Goal: Transaction & Acquisition: Purchase product/service

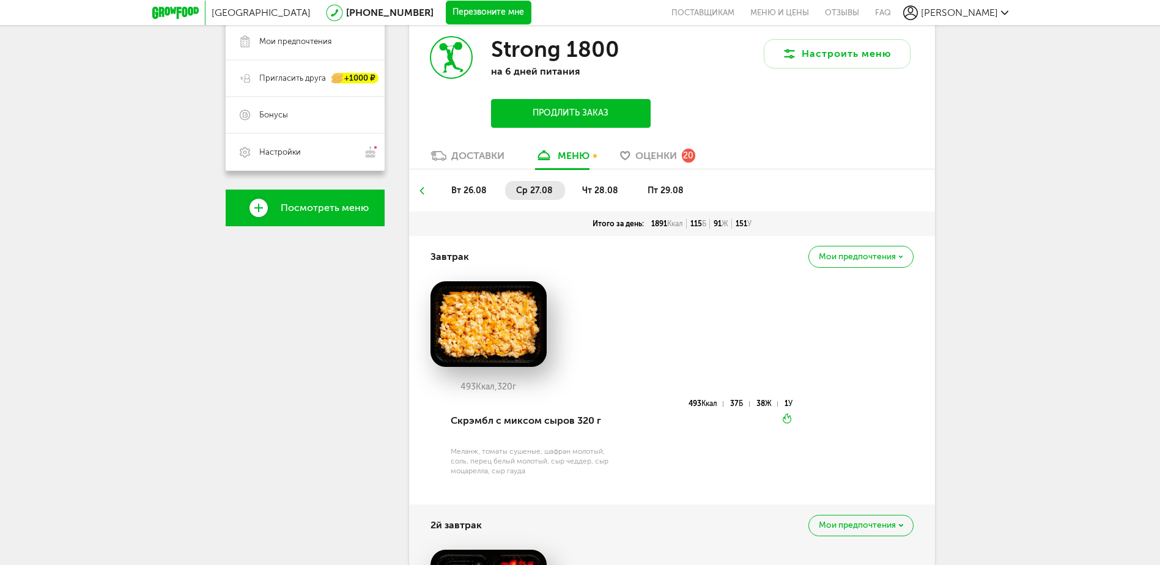
click at [179, 8] on icon at bounding box center [175, 13] width 46 height 12
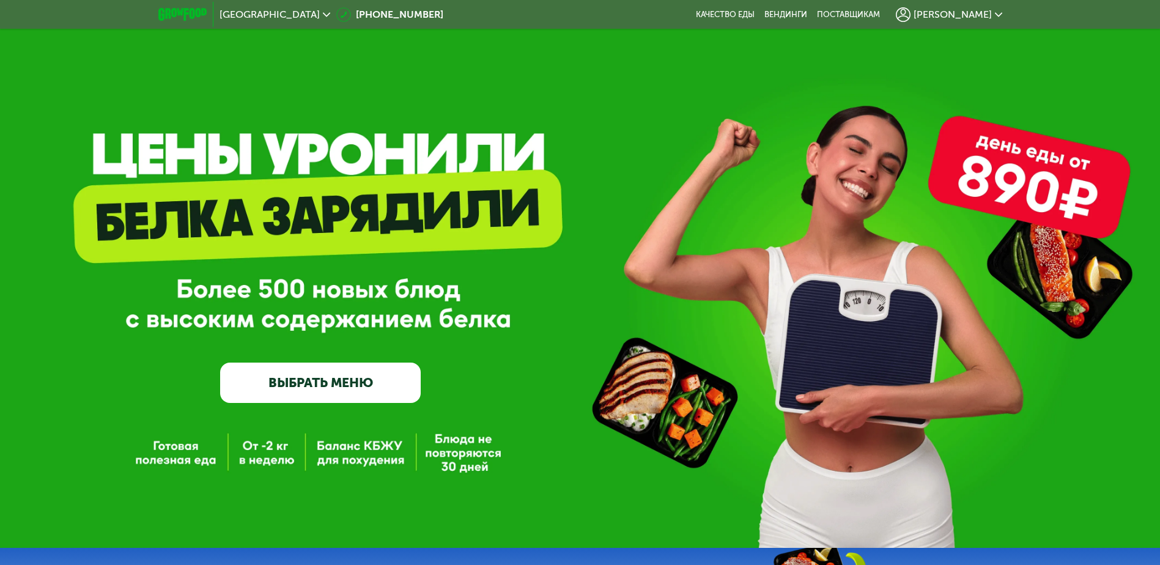
click at [312, 383] on link "ВЫБРАТЬ МЕНЮ" at bounding box center [320, 383] width 201 height 40
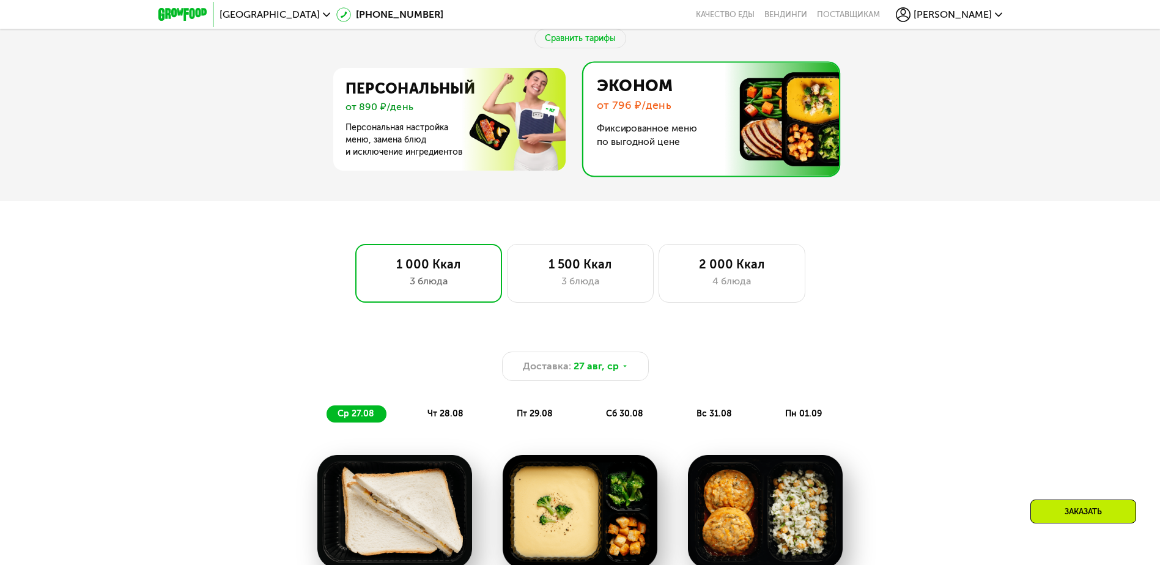
scroll to position [642, 0]
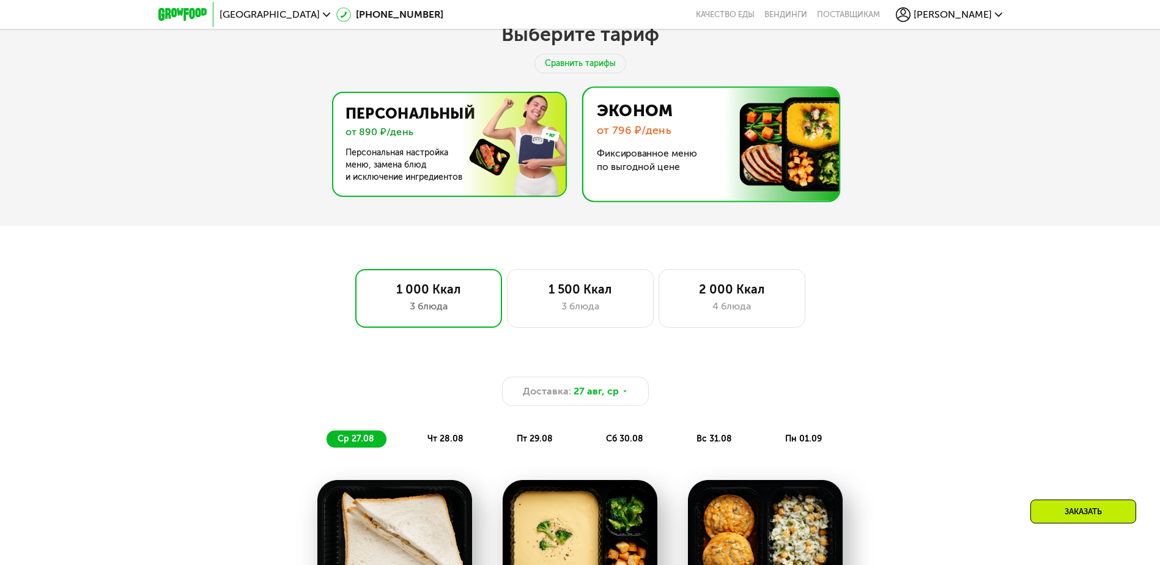
click at [421, 137] on img at bounding box center [446, 144] width 238 height 103
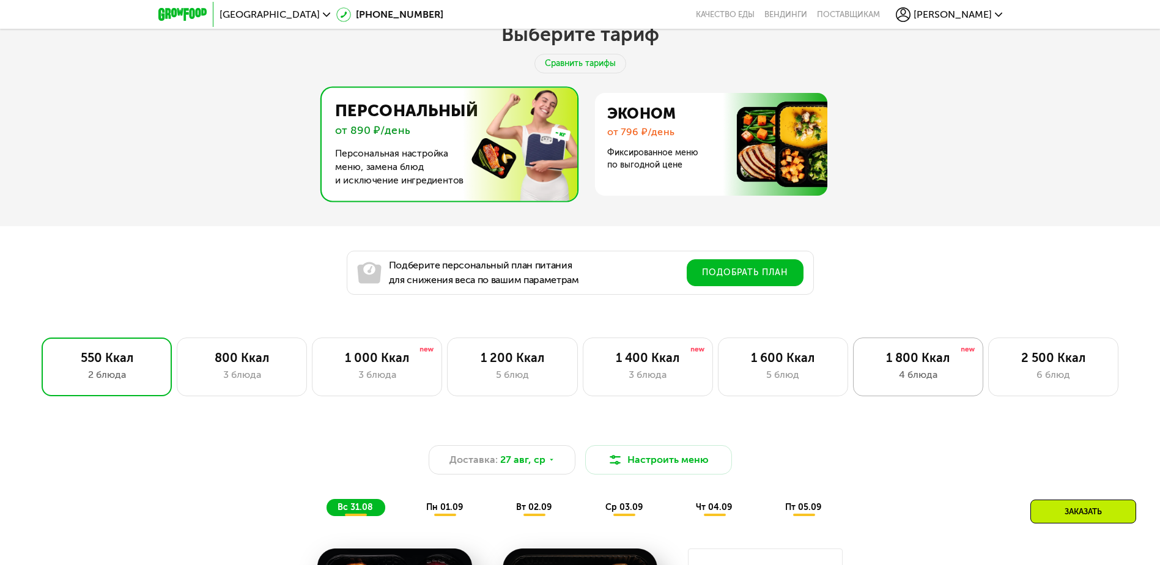
click at [912, 365] on div "1 800 Ккал" at bounding box center [918, 357] width 105 height 15
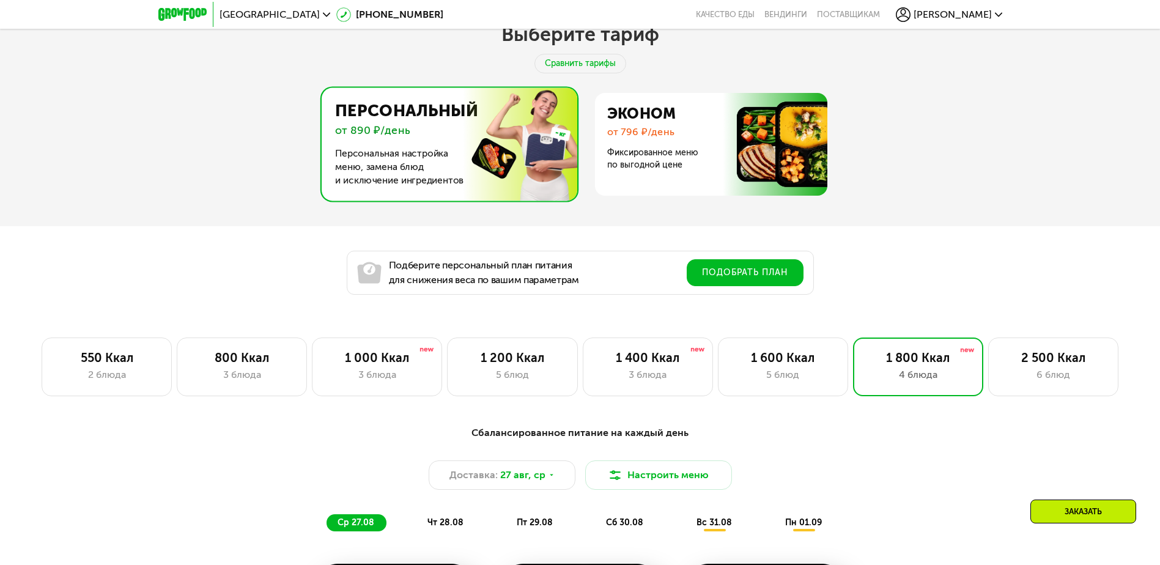
click at [1063, 508] on div "Заказать" at bounding box center [1083, 512] width 106 height 24
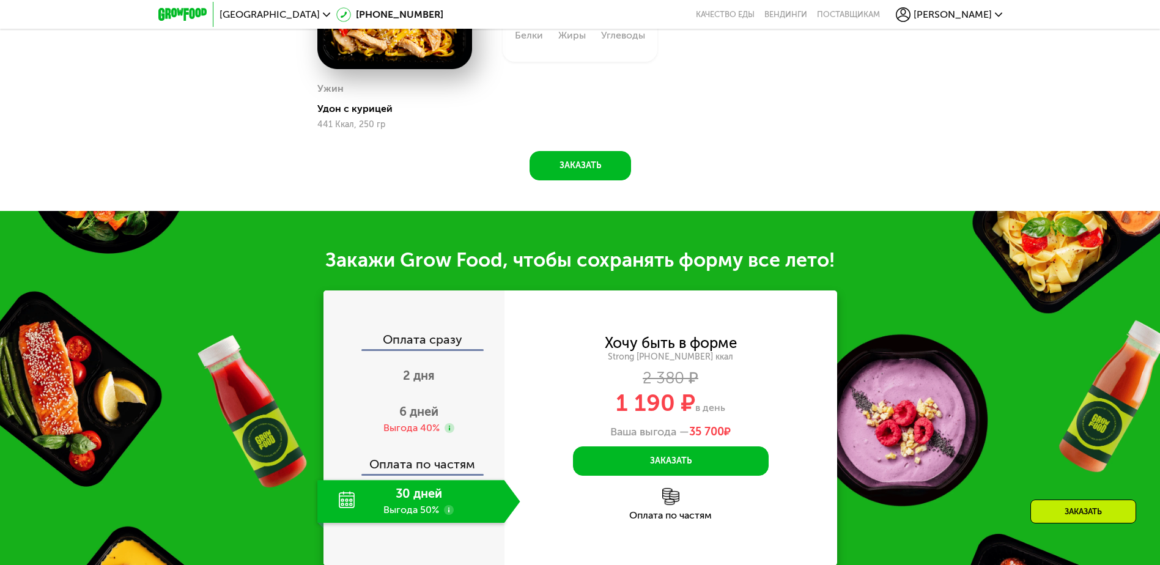
scroll to position [1671, 0]
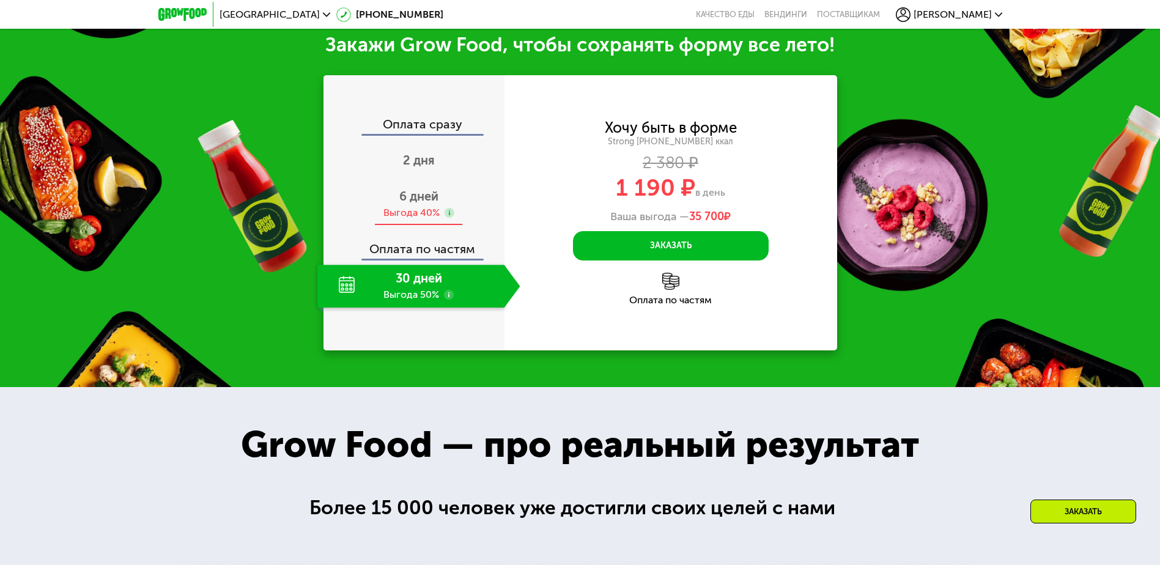
click at [426, 202] on span "6 дней" at bounding box center [418, 196] width 39 height 15
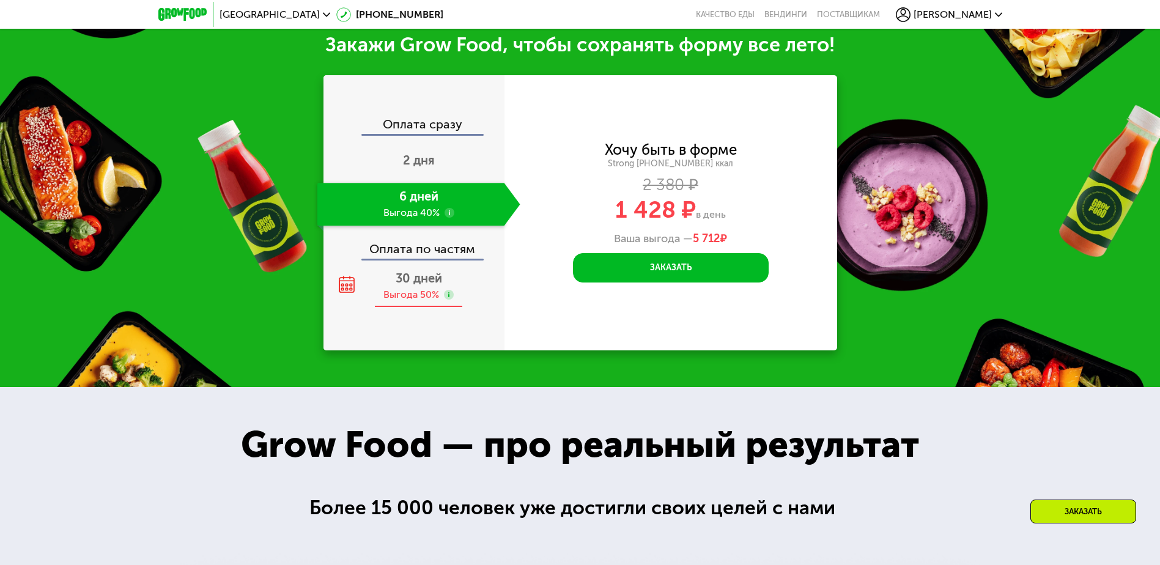
click at [456, 279] on div "30 дней Выгода 50%" at bounding box center [418, 286] width 203 height 43
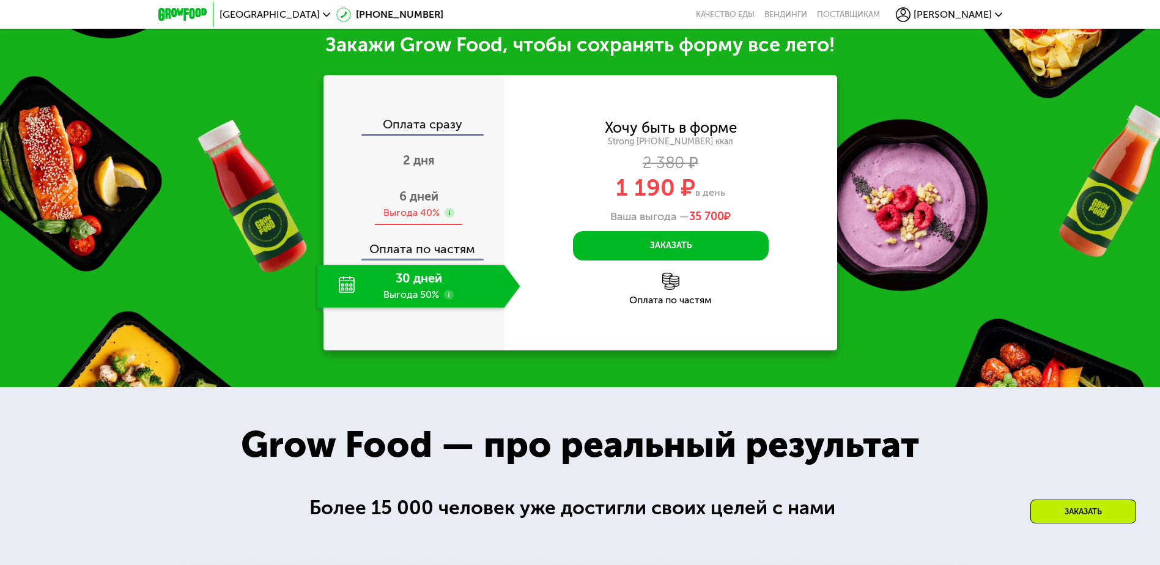
click at [427, 202] on span "6 дней" at bounding box center [418, 196] width 39 height 15
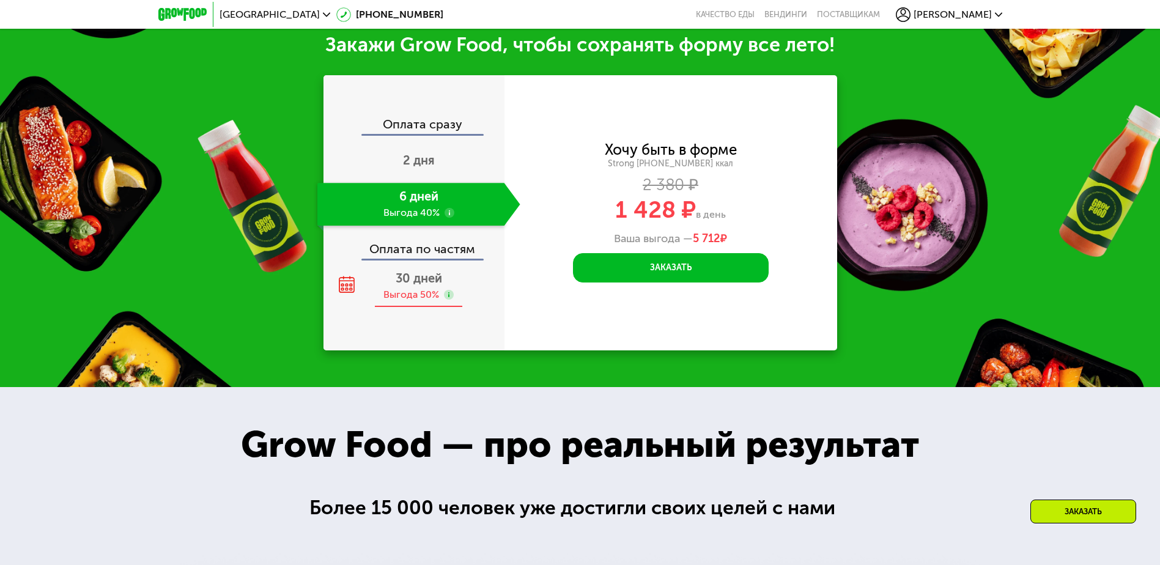
click at [451, 274] on div "30 дней Выгода 50%" at bounding box center [418, 286] width 203 height 43
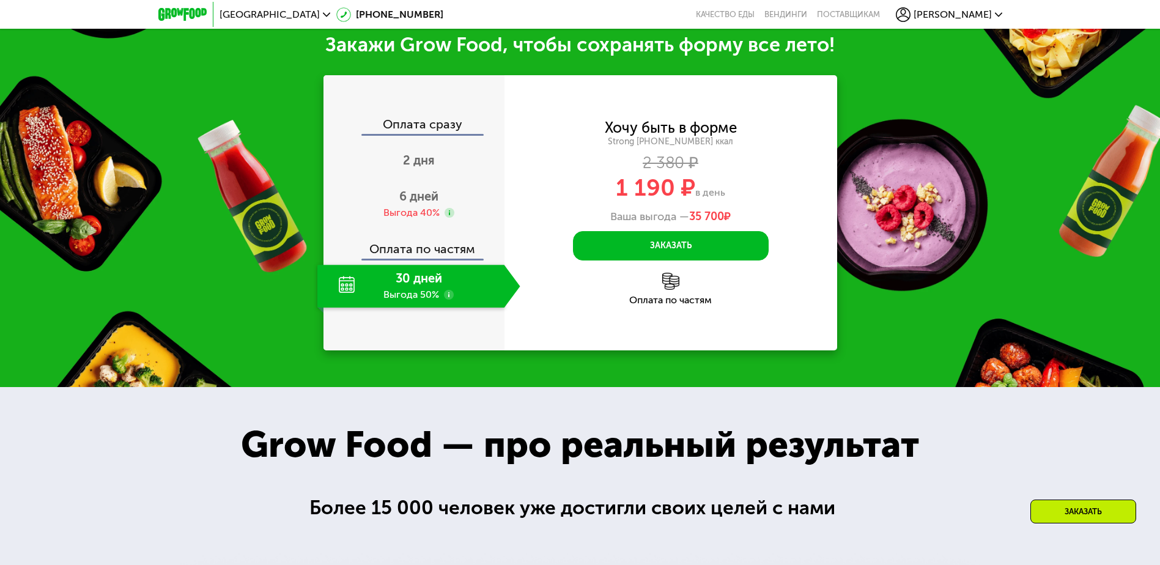
click at [448, 298] on use at bounding box center [449, 295] width 10 height 10
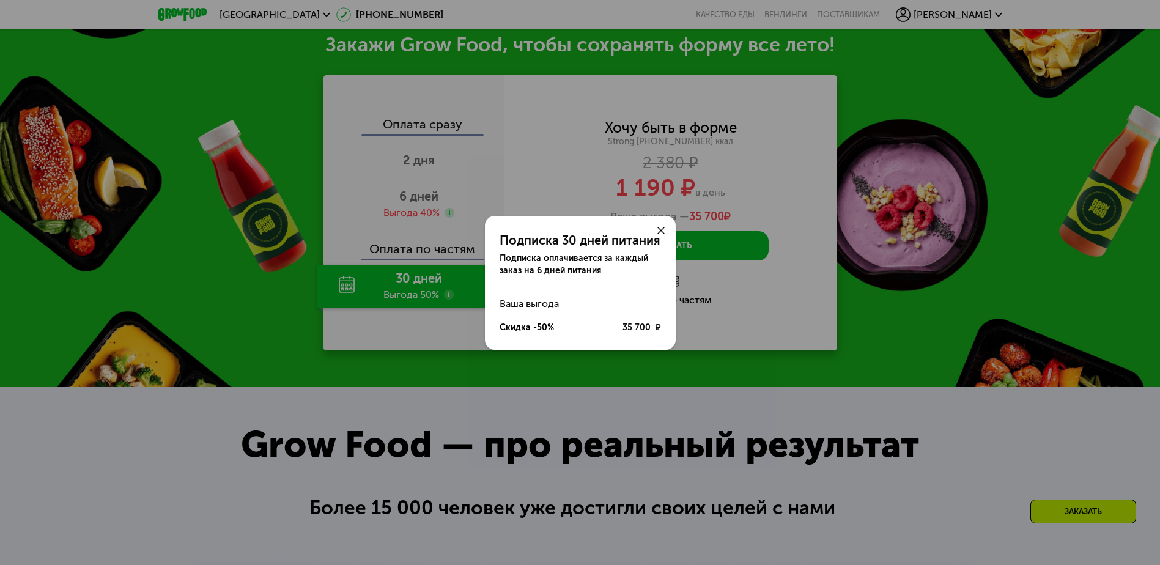
click at [660, 229] on icon at bounding box center [660, 230] width 7 height 7
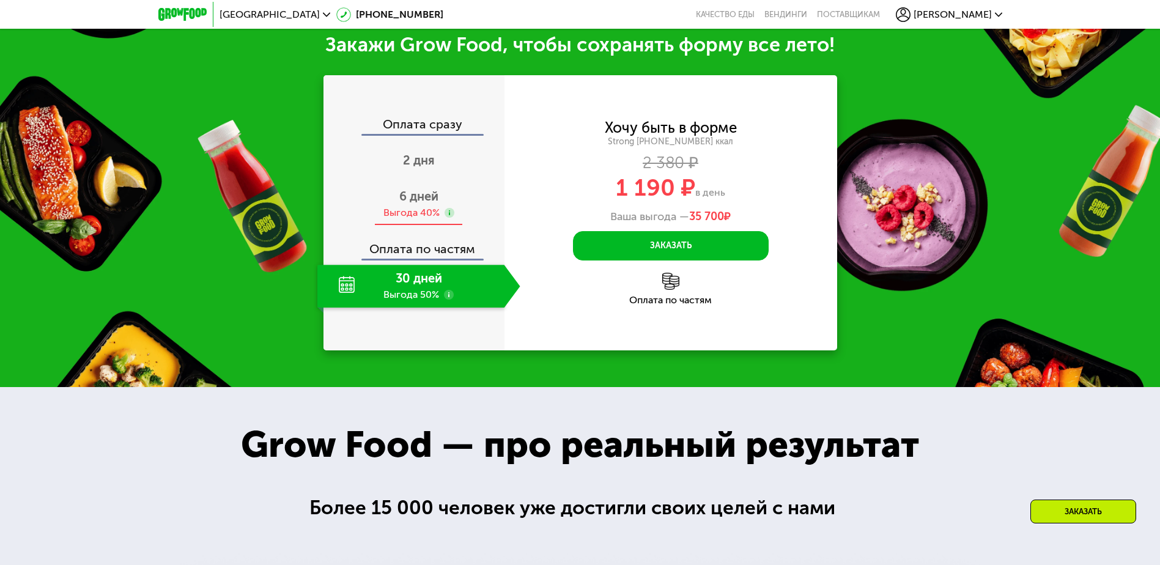
click at [459, 202] on div "6 дней Выгода 40%" at bounding box center [418, 204] width 203 height 43
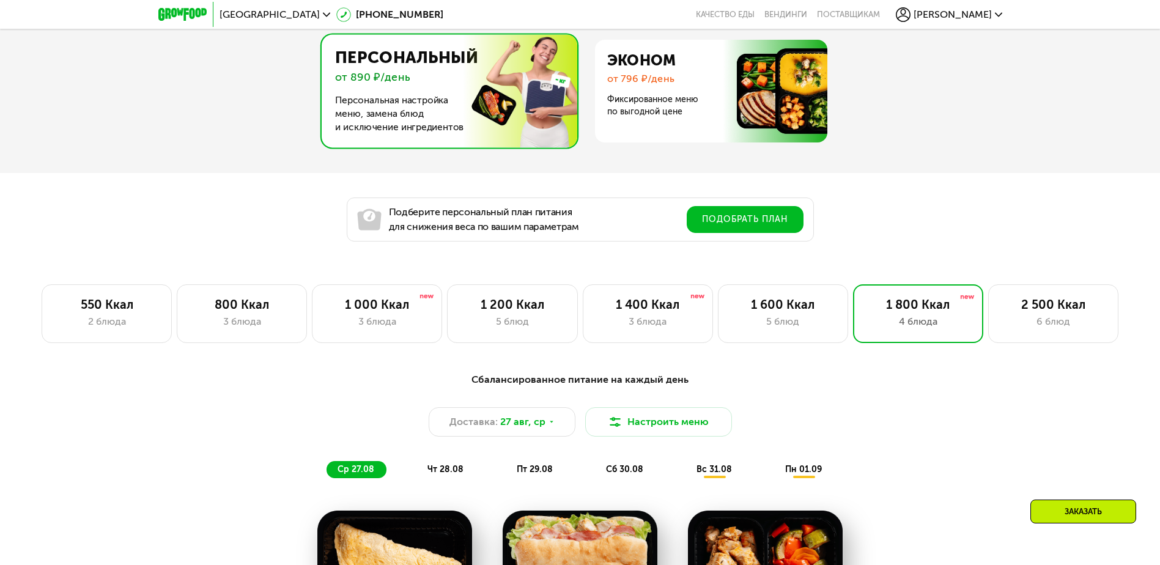
scroll to position [692, 0]
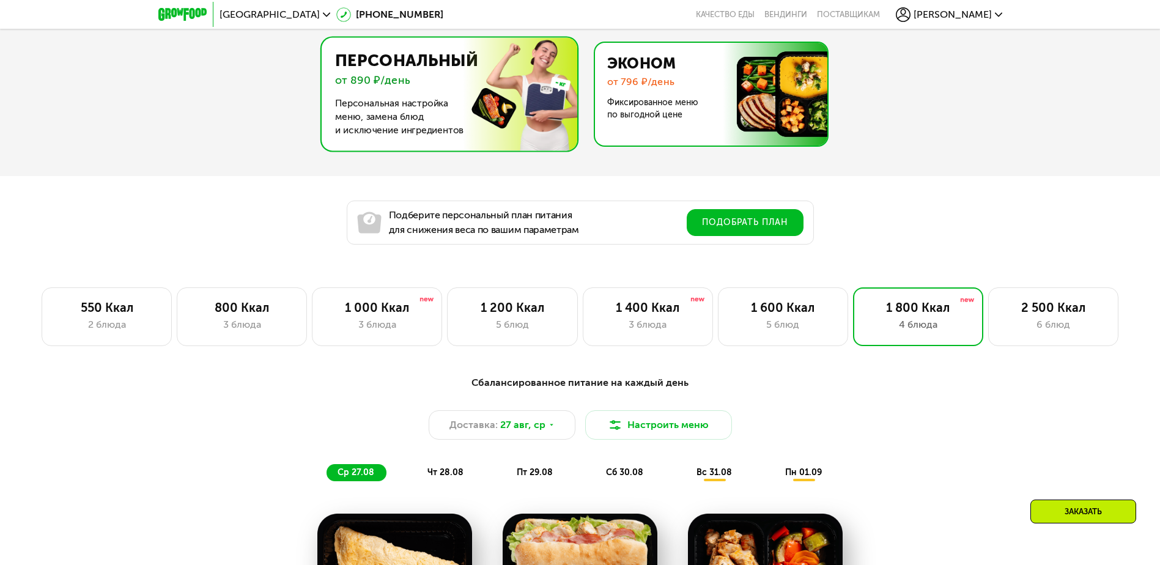
click at [641, 91] on img at bounding box center [708, 94] width 238 height 103
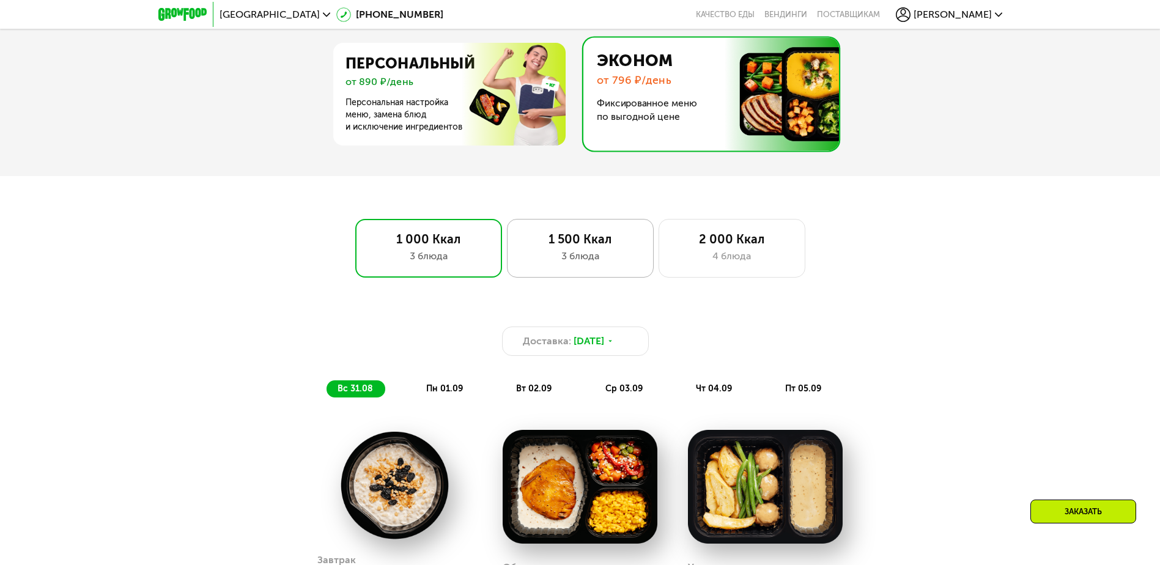
click at [578, 246] on div "1 500 Ккал" at bounding box center [580, 239] width 121 height 15
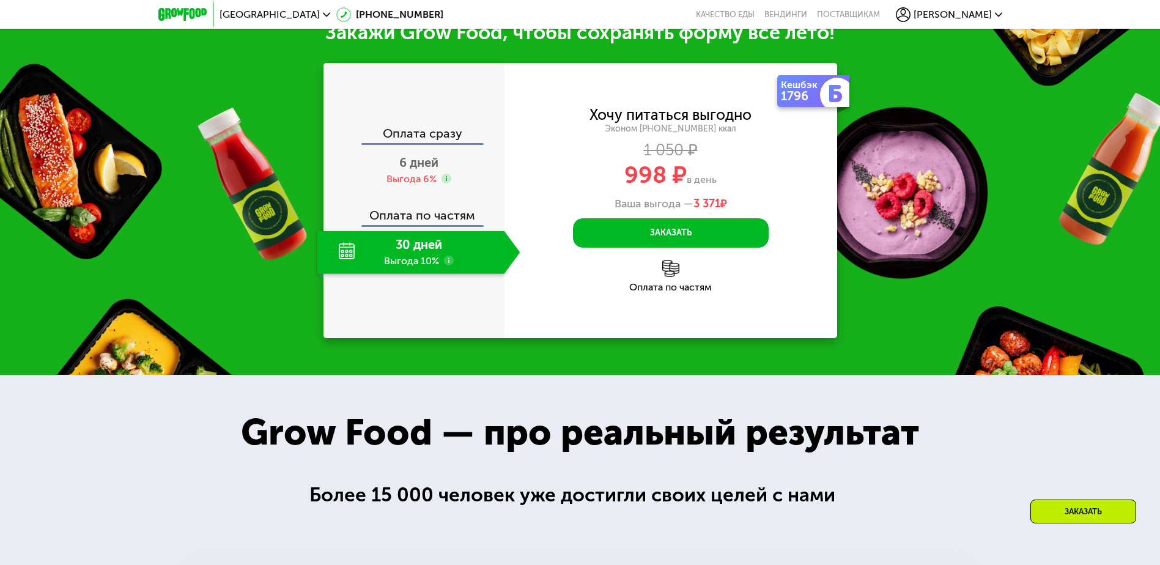
scroll to position [1426, 0]
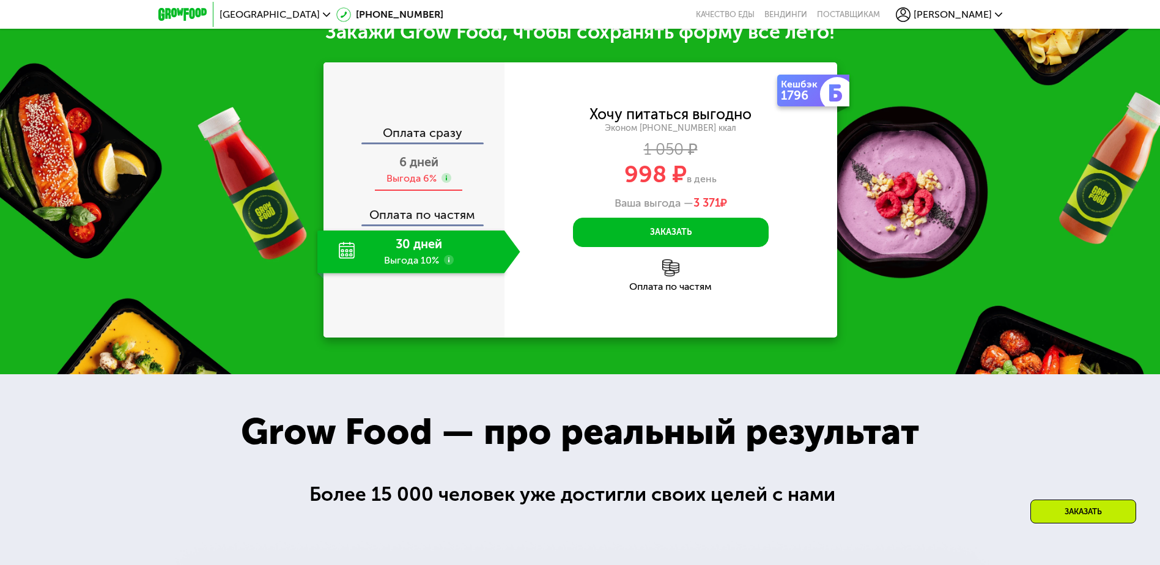
click at [467, 191] on div "6 дней Выгода 6%" at bounding box center [418, 170] width 203 height 43
